Goal: Task Accomplishment & Management: Manage account settings

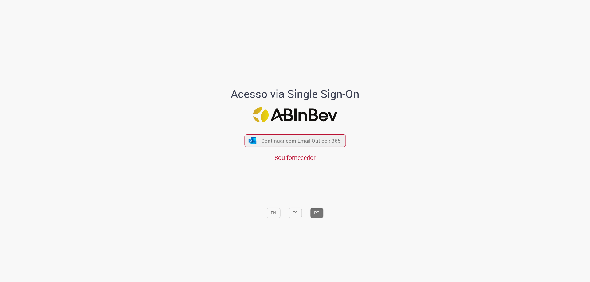
click at [295, 141] on span "Continuar com Email Outlook 365" at bounding box center [301, 140] width 80 height 7
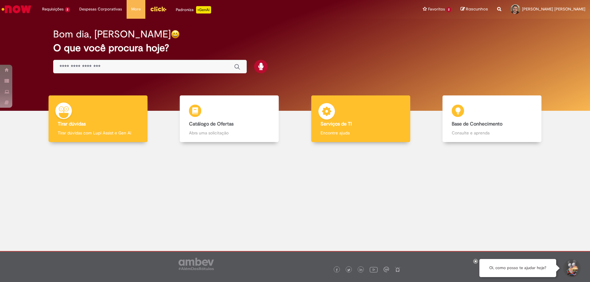
click at [333, 117] on img at bounding box center [326, 112] width 18 height 18
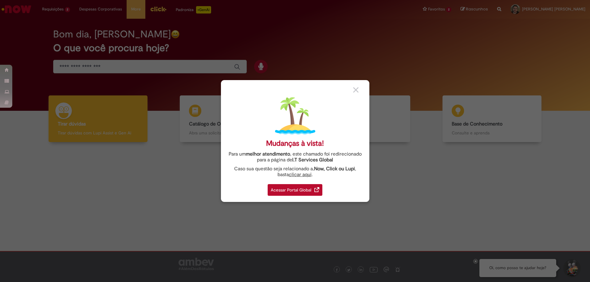
click at [293, 188] on div "Acessar Portal Global" at bounding box center [294, 190] width 55 height 12
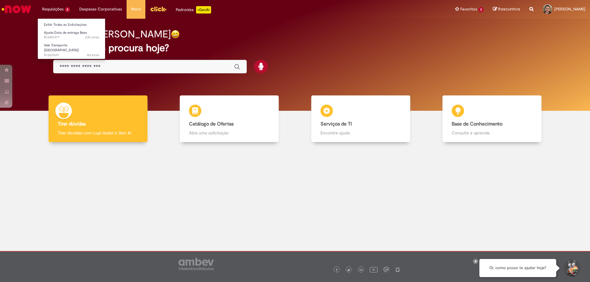
click at [51, 9] on li "Requisições 2 Exibir Todas as Solicitações Ajuste Data de entrega Bees 23h atrá…" at bounding box center [55, 9] width 37 height 18
click at [72, 24] on link "Exibir Todas as Solicitações" at bounding box center [72, 24] width 68 height 7
